Goal: Task Accomplishment & Management: Manage account settings

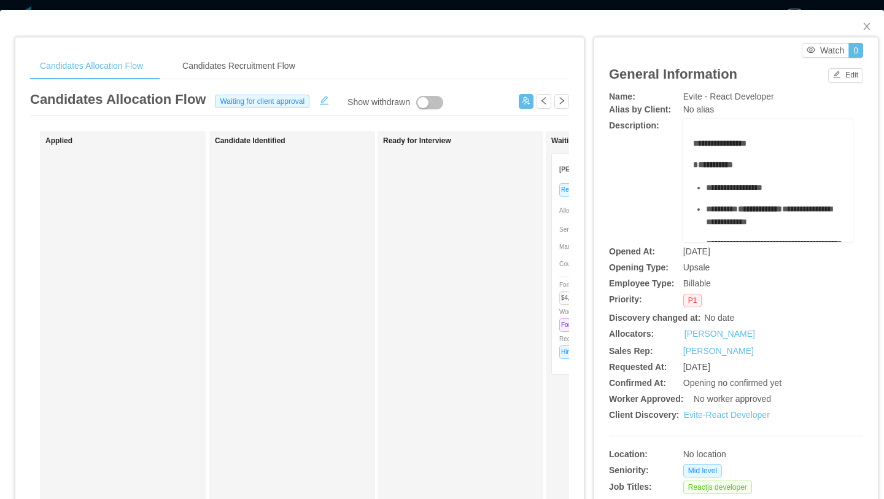
scroll to position [0, 160]
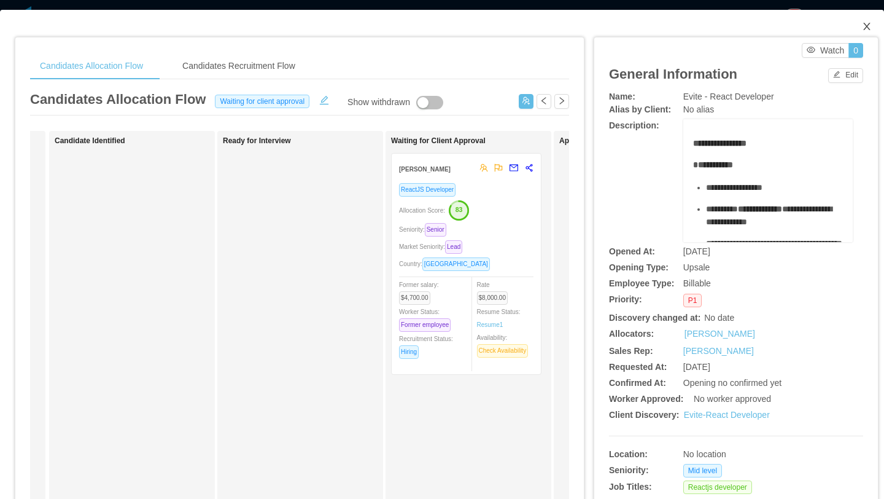
click at [865, 25] on icon "icon: close" at bounding box center [866, 26] width 7 height 7
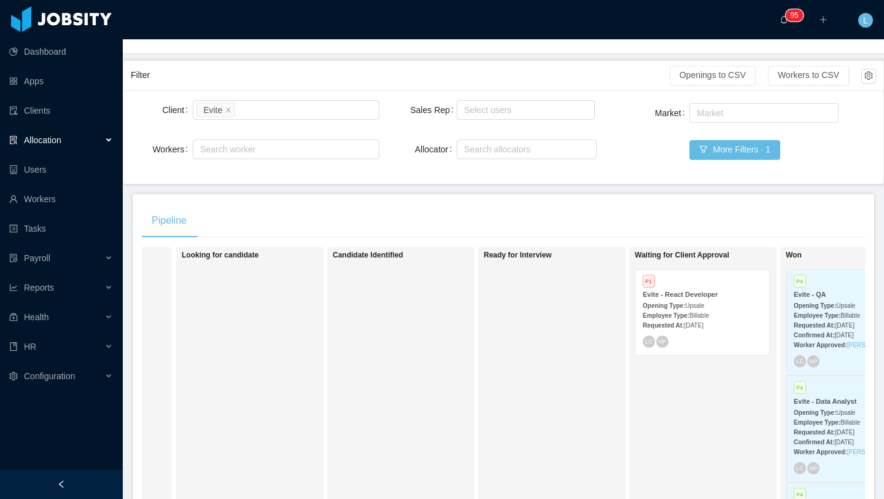
scroll to position [72, 0]
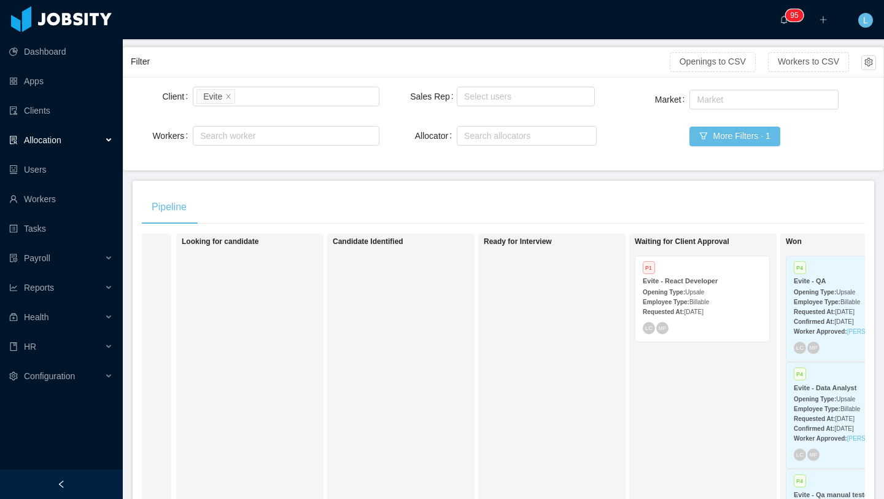
click at [110, 140] on div "Allocation" at bounding box center [61, 140] width 123 height 25
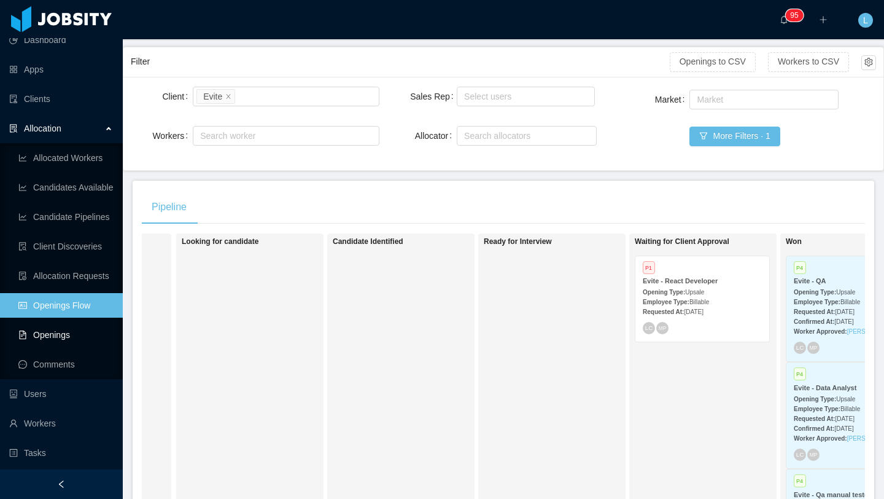
scroll to position [0, 0]
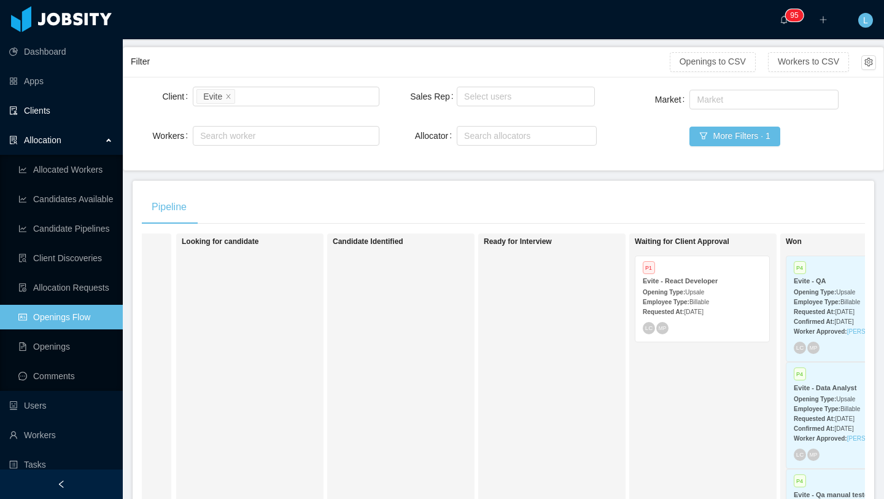
click at [51, 112] on link "Clients" at bounding box center [61, 110] width 104 height 25
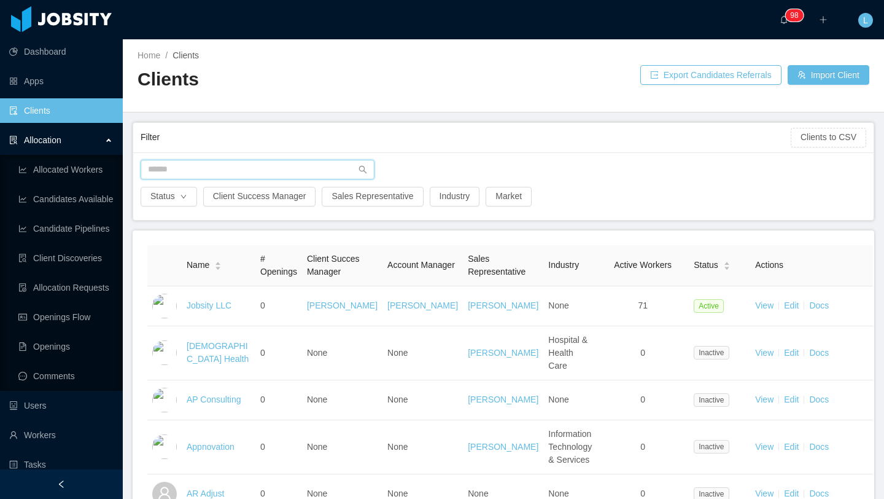
click at [167, 173] on input "text" at bounding box center [258, 170] width 234 height 20
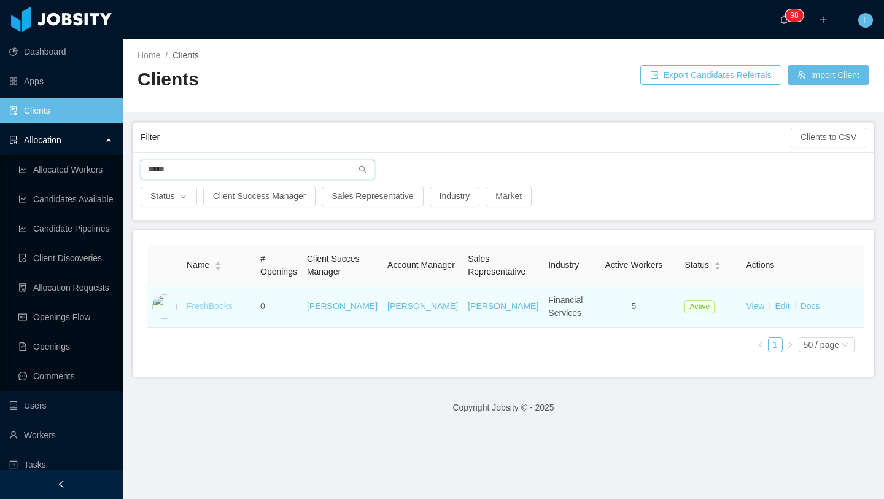
type input "*****"
click at [209, 309] on link "FreshBooks" at bounding box center [210, 306] width 46 height 10
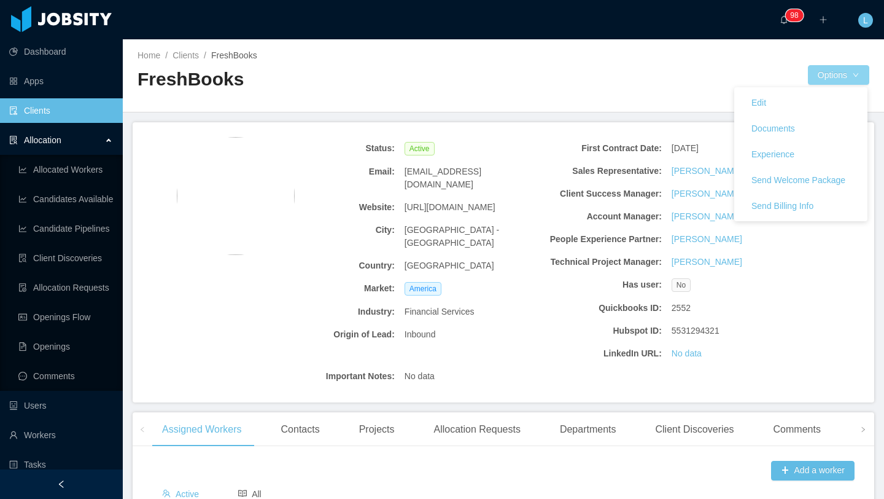
click at [837, 69] on button "Options" at bounding box center [838, 75] width 61 height 20
click at [760, 125] on button "Documents" at bounding box center [773, 128] width 63 height 20
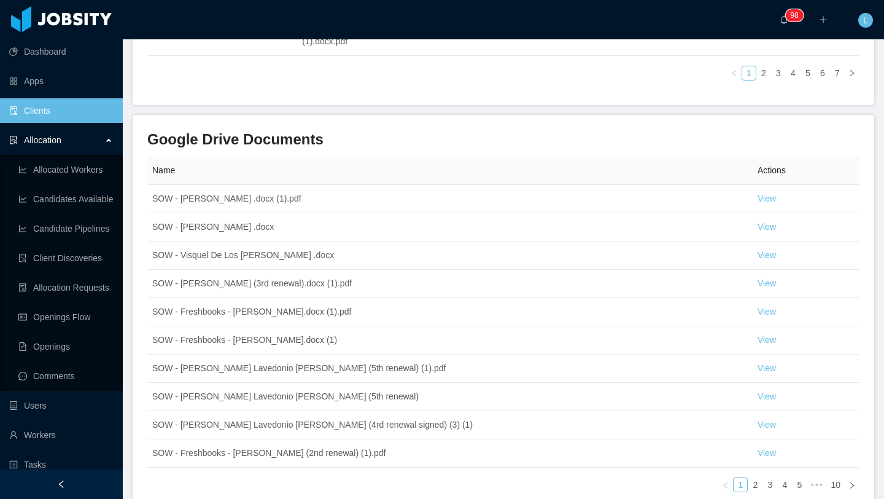
scroll to position [610, 0]
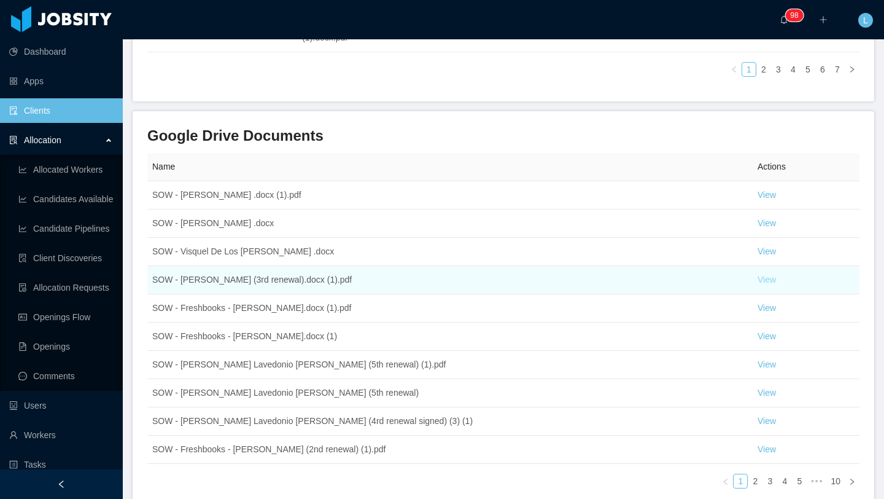
click at [775, 281] on link "View" at bounding box center [767, 279] width 18 height 10
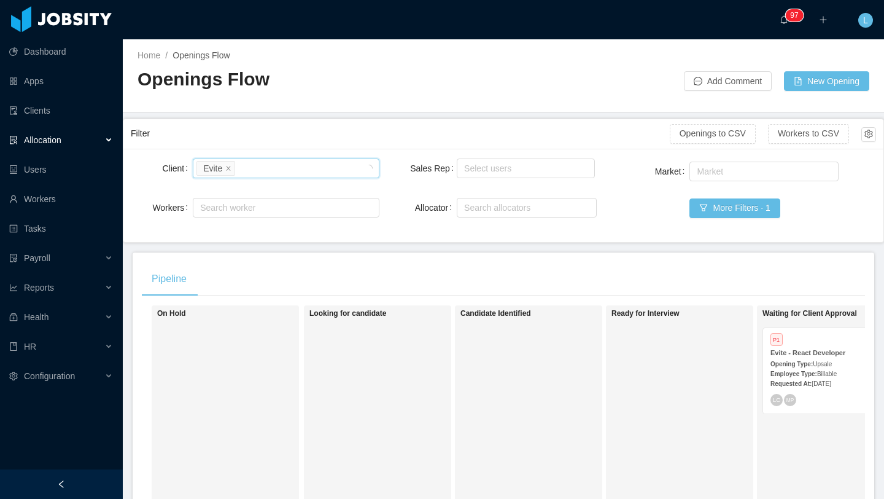
click at [817, 370] on span "Billable" at bounding box center [827, 373] width 20 height 7
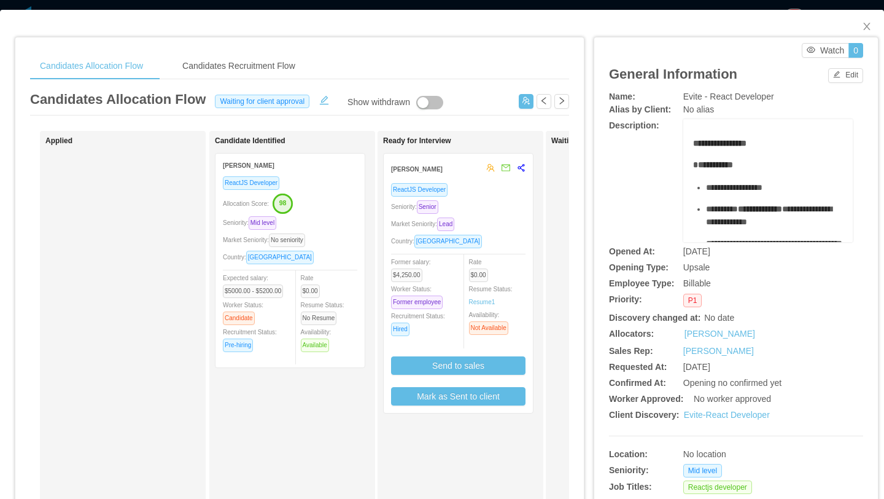
click at [502, 218] on div "Market Seniority: Lead" at bounding box center [458, 224] width 134 height 14
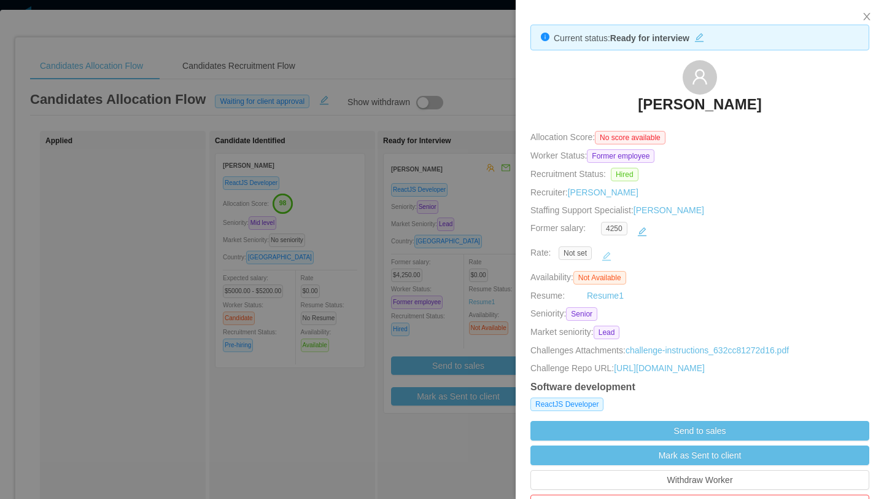
click at [602, 258] on button "button" at bounding box center [607, 256] width 20 height 20
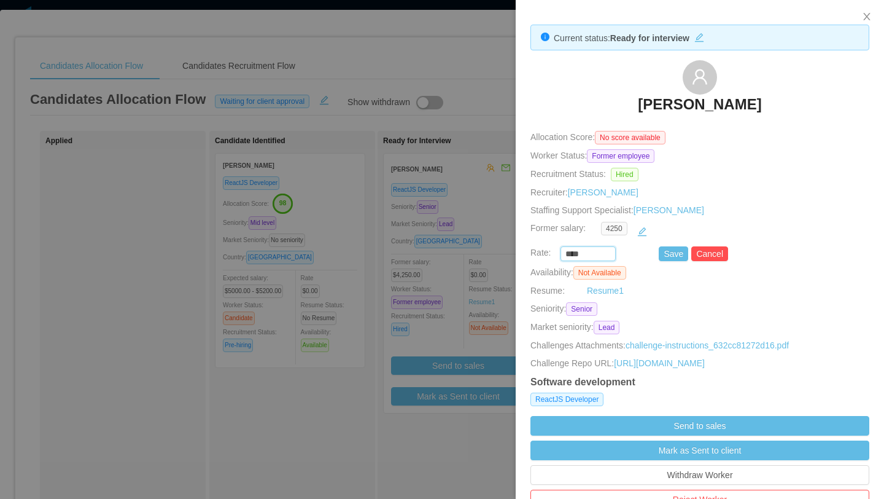
drag, startPoint x: 588, startPoint y: 254, endPoint x: 549, endPoint y: 254, distance: 38.7
click at [549, 254] on div "**** Save Cancel" at bounding box center [685, 253] width 339 height 15
type input "*******"
click at [664, 258] on button "Save" at bounding box center [673, 253] width 29 height 15
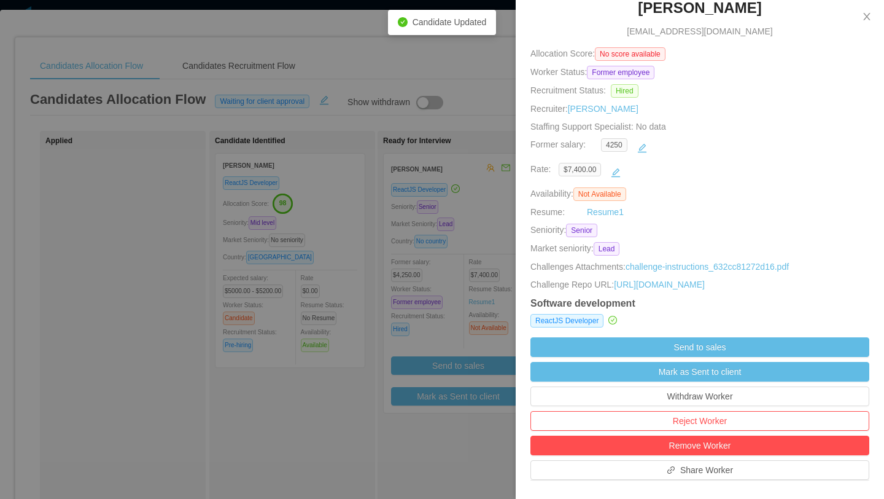
scroll to position [158, 0]
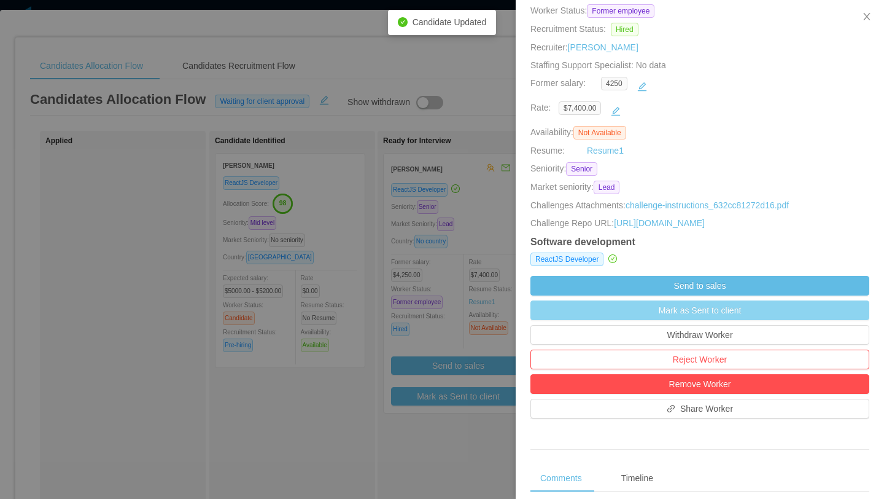
click at [767, 320] on button "Mark as Sent to client" at bounding box center [699, 310] width 339 height 20
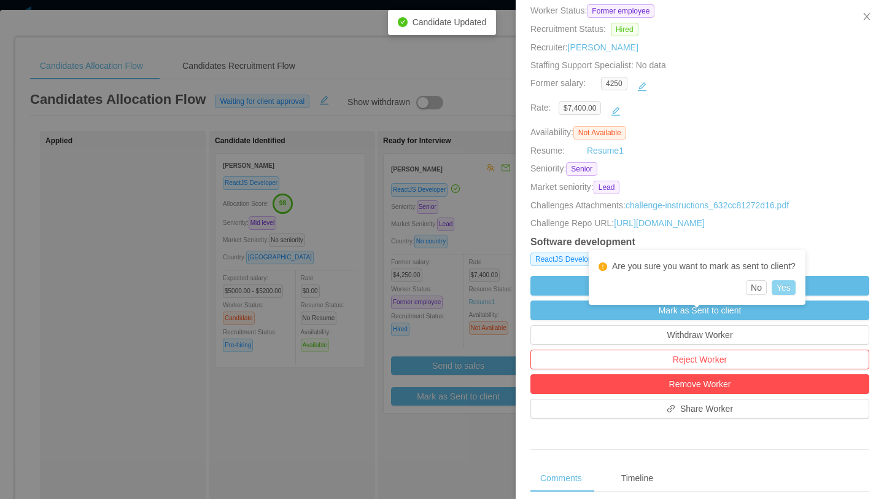
click at [791, 284] on button "Yes" at bounding box center [784, 287] width 24 height 15
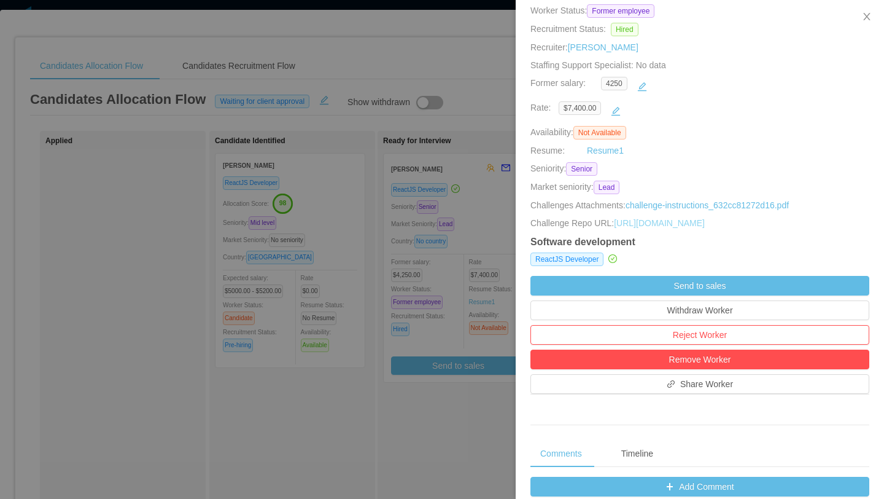
click at [705, 228] on link "[URL][DOMAIN_NAME]" at bounding box center [659, 223] width 91 height 10
click at [677, 207] on link "challenge-instructions_632cc81272d16.pdf" at bounding box center [707, 205] width 163 height 10
